Goal: Find specific page/section: Find specific page/section

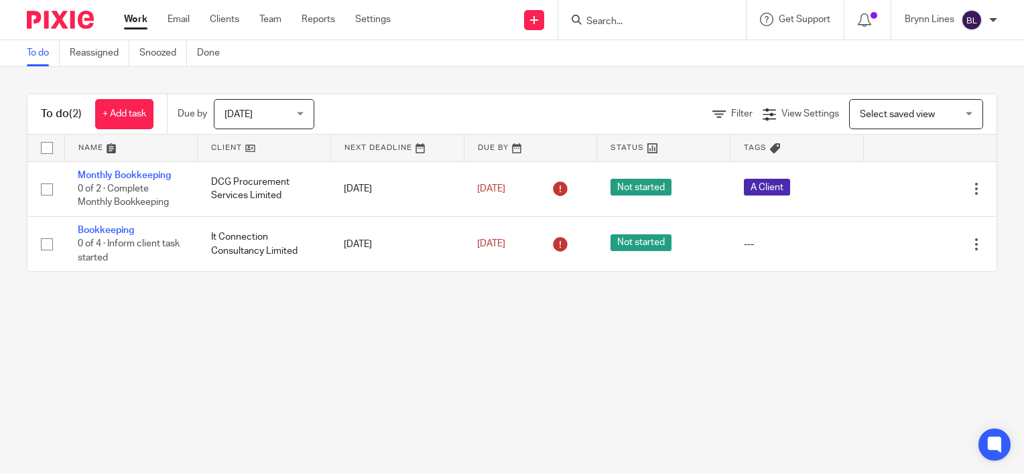
click at [646, 22] on input "Search" at bounding box center [645, 22] width 121 height 12
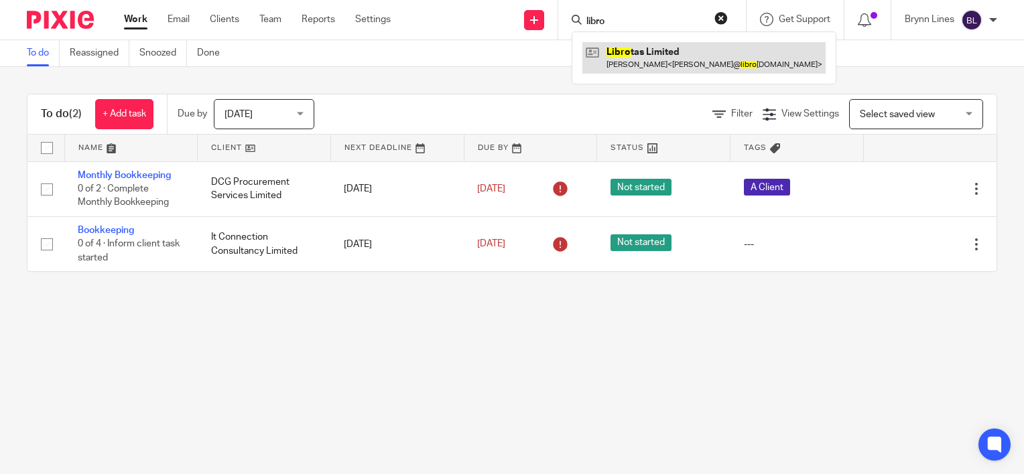
type input "libro"
click at [624, 54] on link at bounding box center [703, 57] width 243 height 31
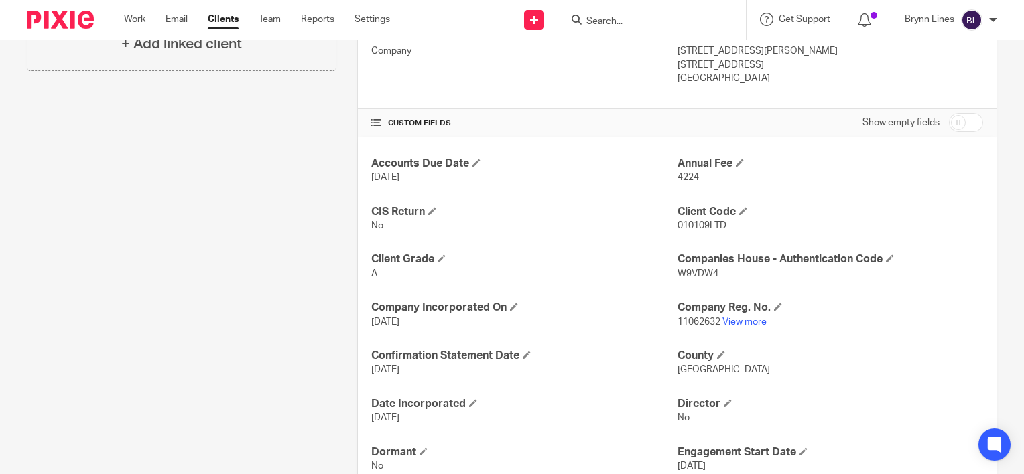
scroll to position [469, 0]
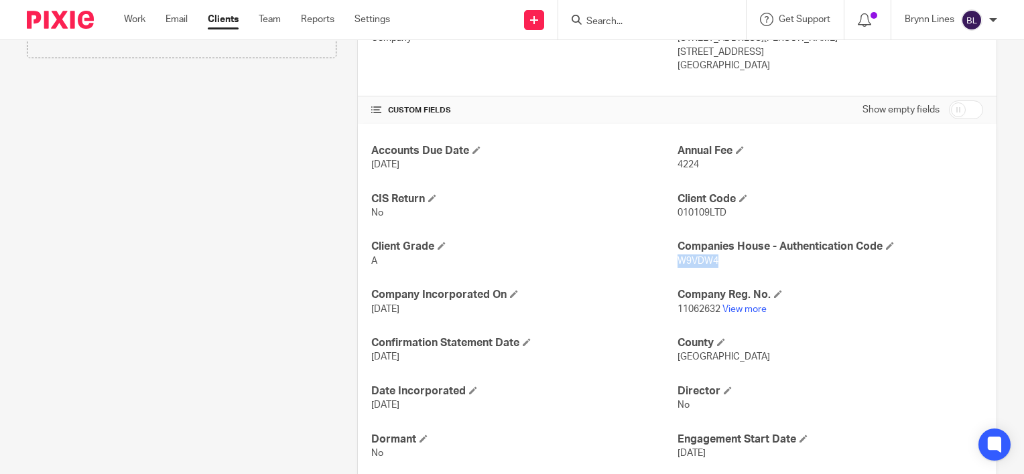
drag, startPoint x: 711, startPoint y: 262, endPoint x: 670, endPoint y: 267, distance: 41.8
click at [677, 267] on p "W9VDW4" at bounding box center [829, 261] width 305 height 13
copy span "W9VDW4"
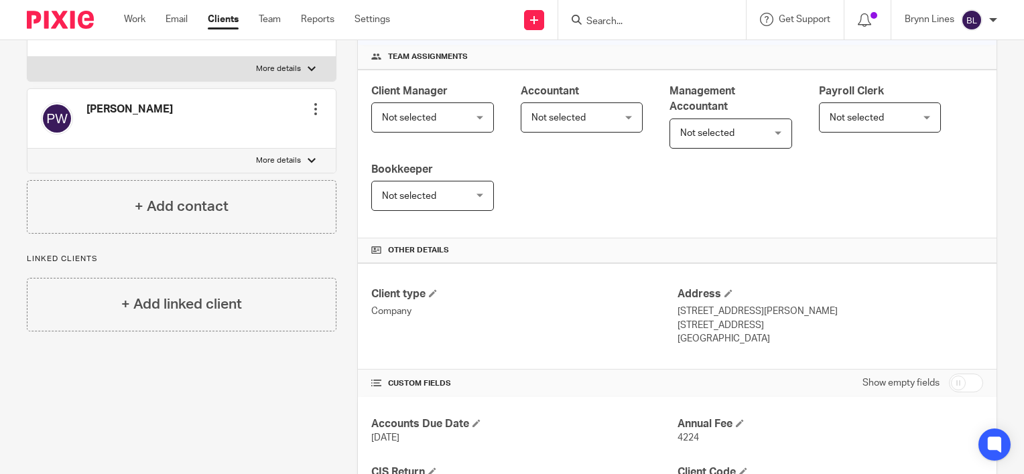
scroll to position [67, 0]
